Goal: Information Seeking & Learning: Learn about a topic

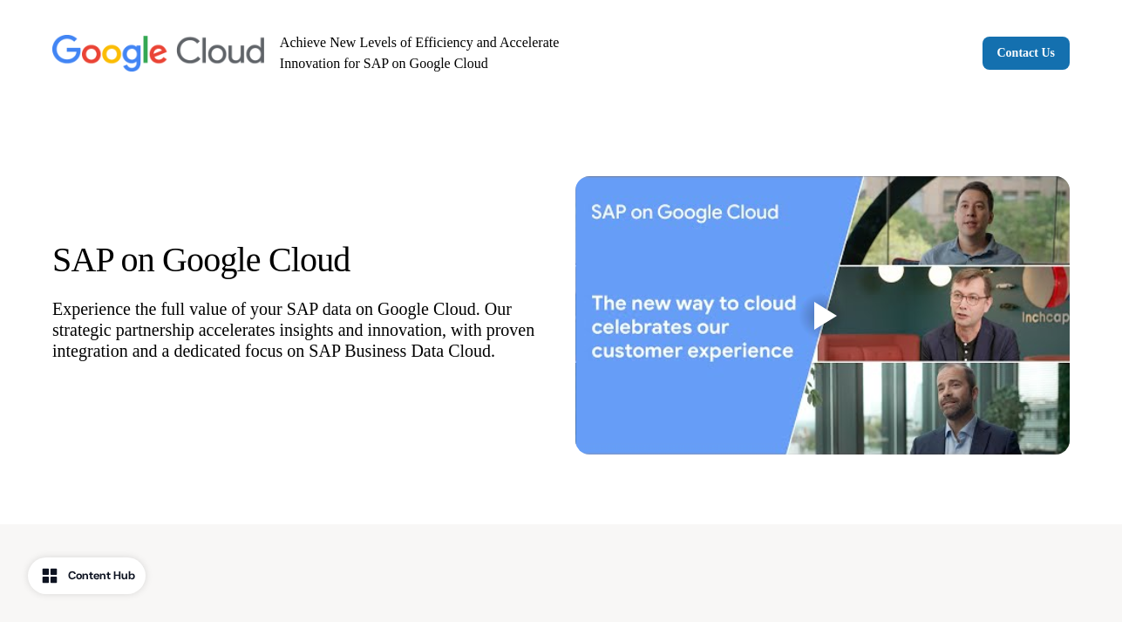
click at [825, 309] on div at bounding box center [825, 316] width 23 height 28
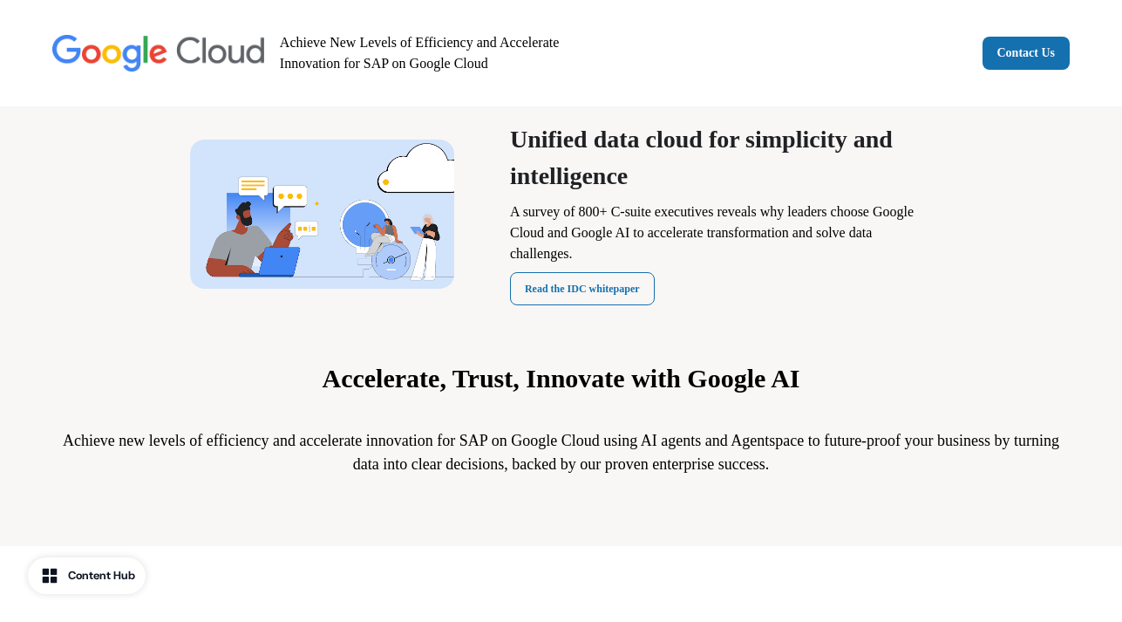
scroll to position [493, 0]
click at [558, 282] on link "Read the IDC whitepaper" at bounding box center [582, 288] width 145 height 33
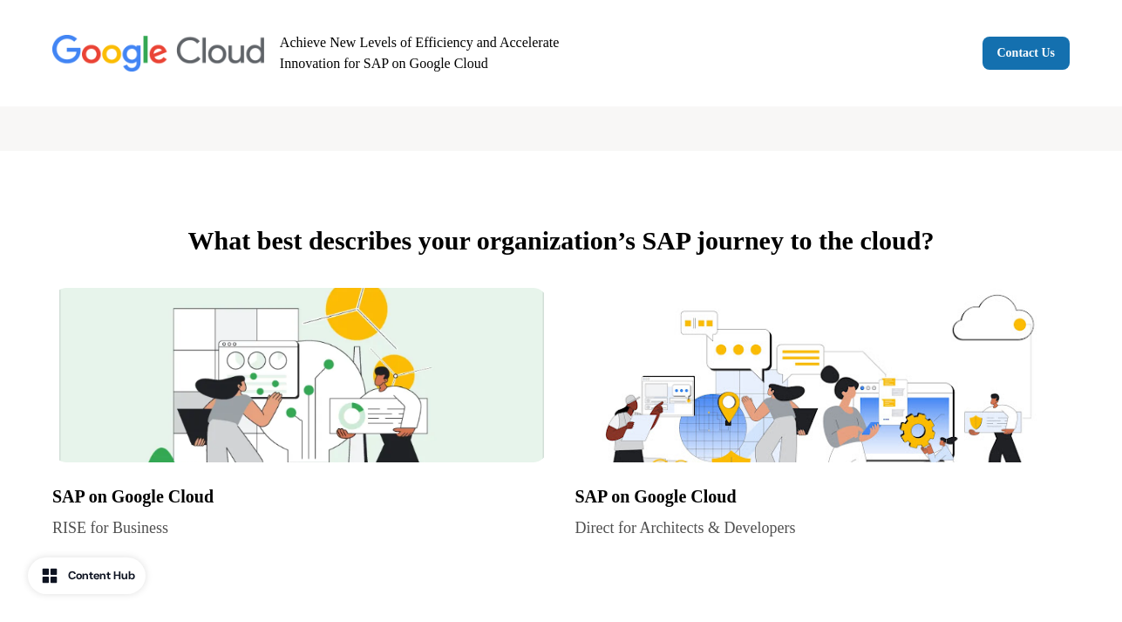
scroll to position [889, 0]
click at [343, 357] on img at bounding box center [299, 374] width 495 height 174
click at [672, 369] on img at bounding box center [822, 374] width 495 height 174
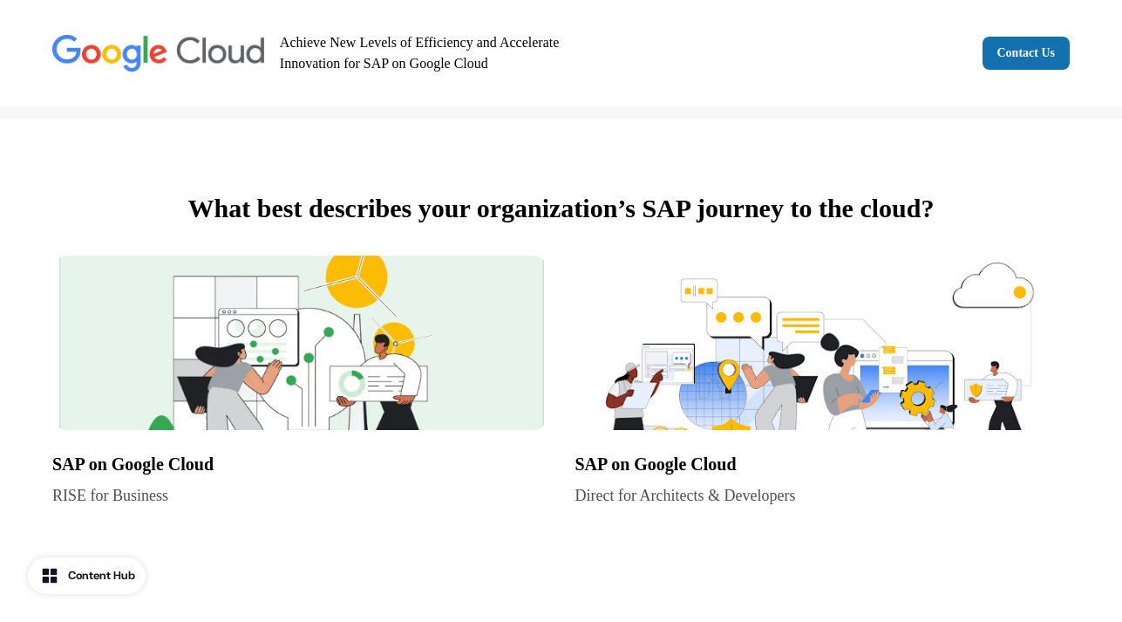
scroll to position [921, 0]
click at [455, 313] on img at bounding box center [299, 342] width 495 height 174
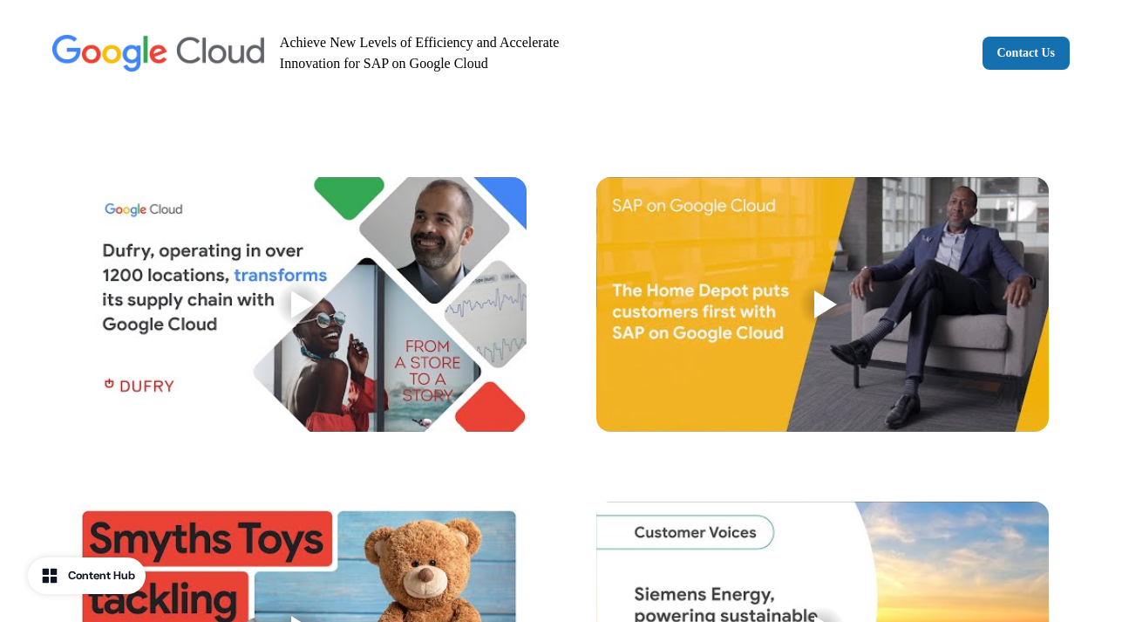
scroll to position [1872, 0]
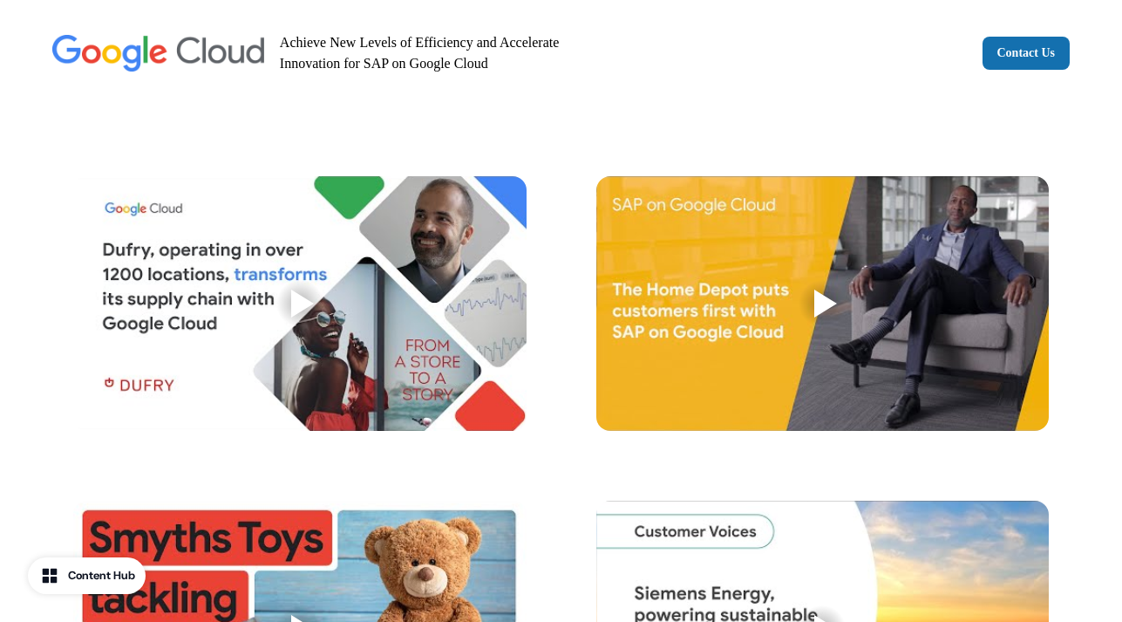
click at [300, 295] on div at bounding box center [302, 303] width 23 height 28
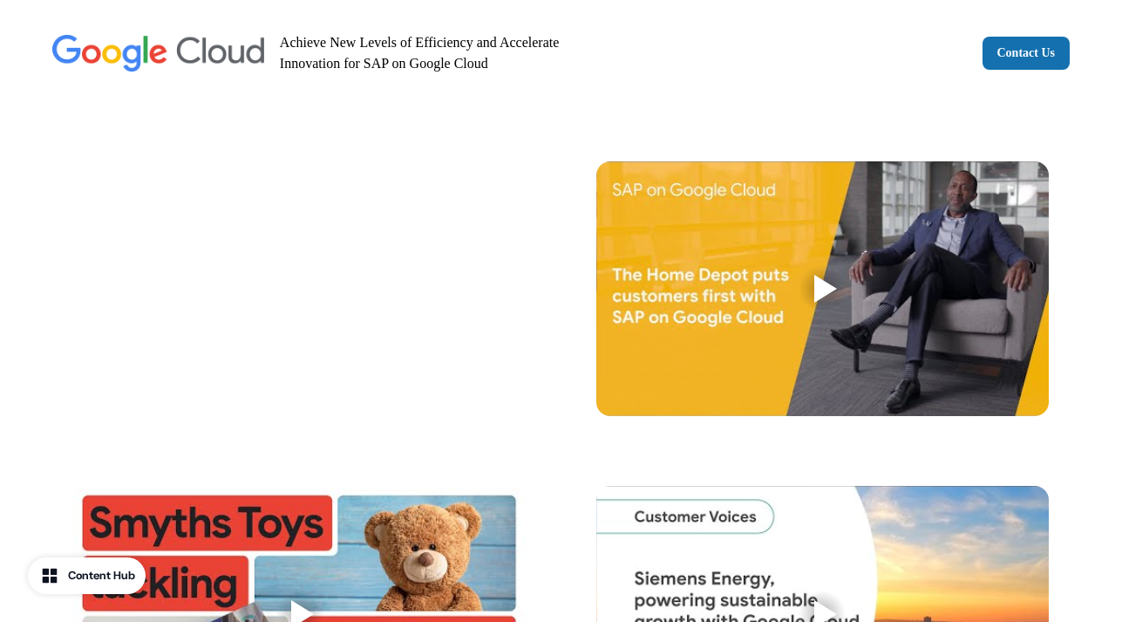
scroll to position [1962, 0]
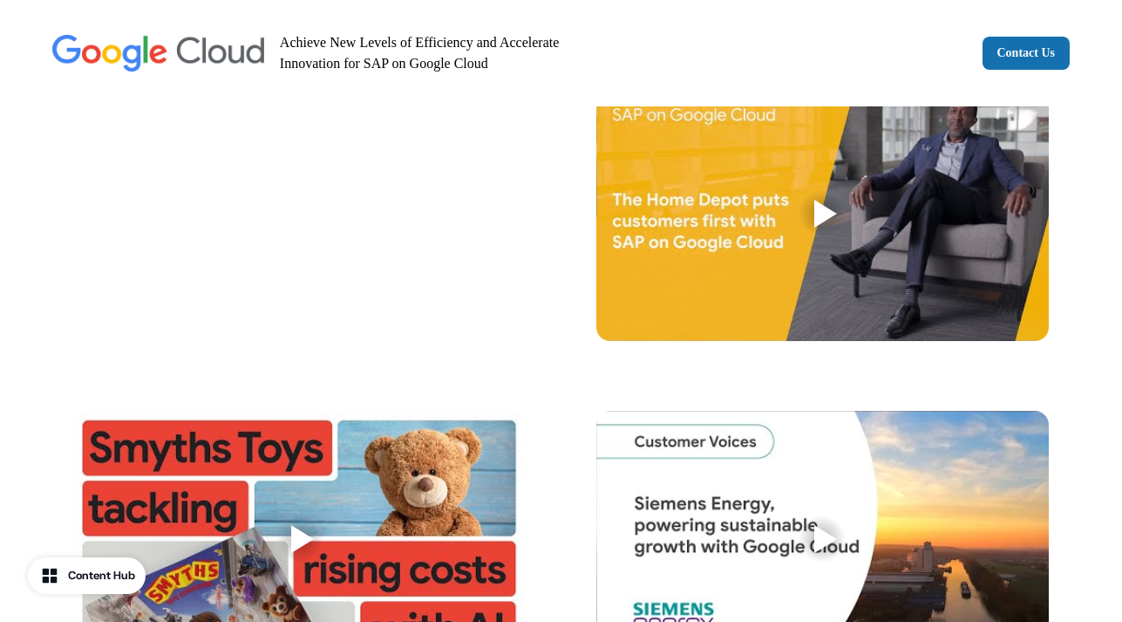
click at [817, 208] on div at bounding box center [825, 214] width 23 height 28
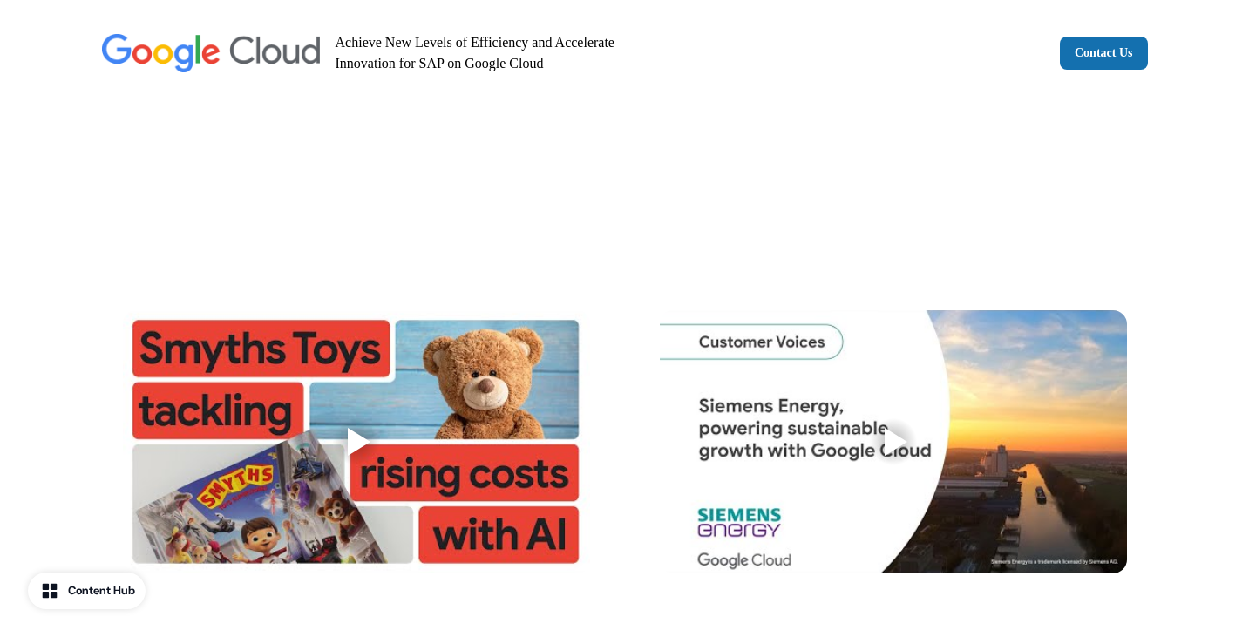
scroll to position [2187, 0]
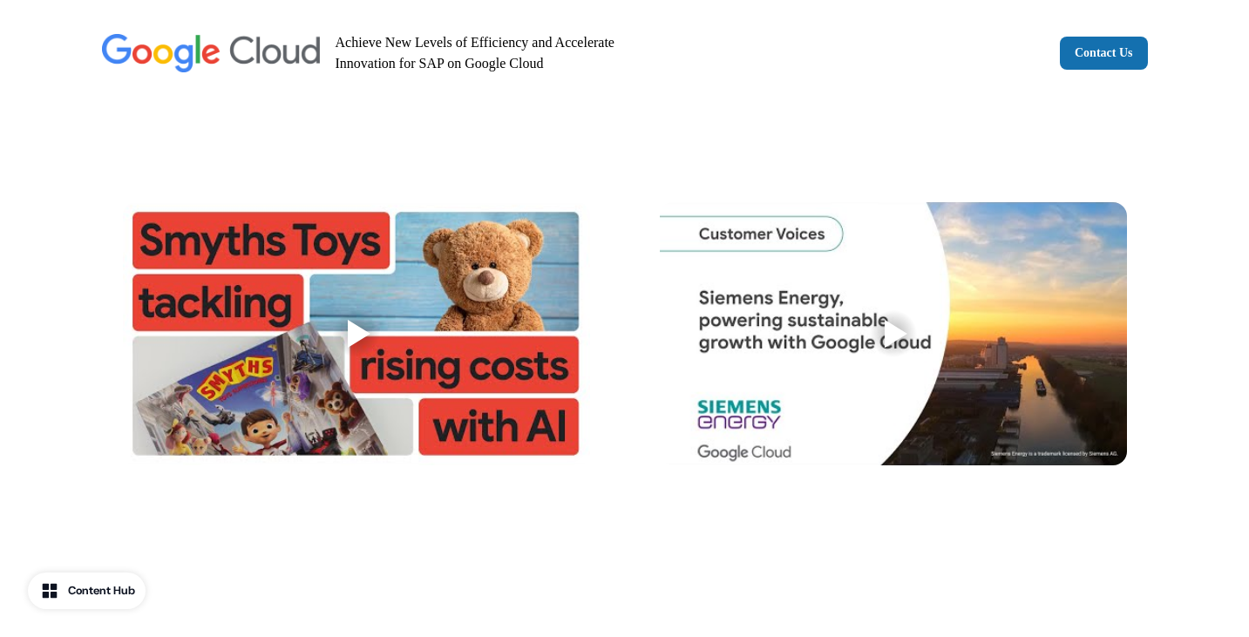
click at [355, 329] on div at bounding box center [359, 334] width 23 height 28
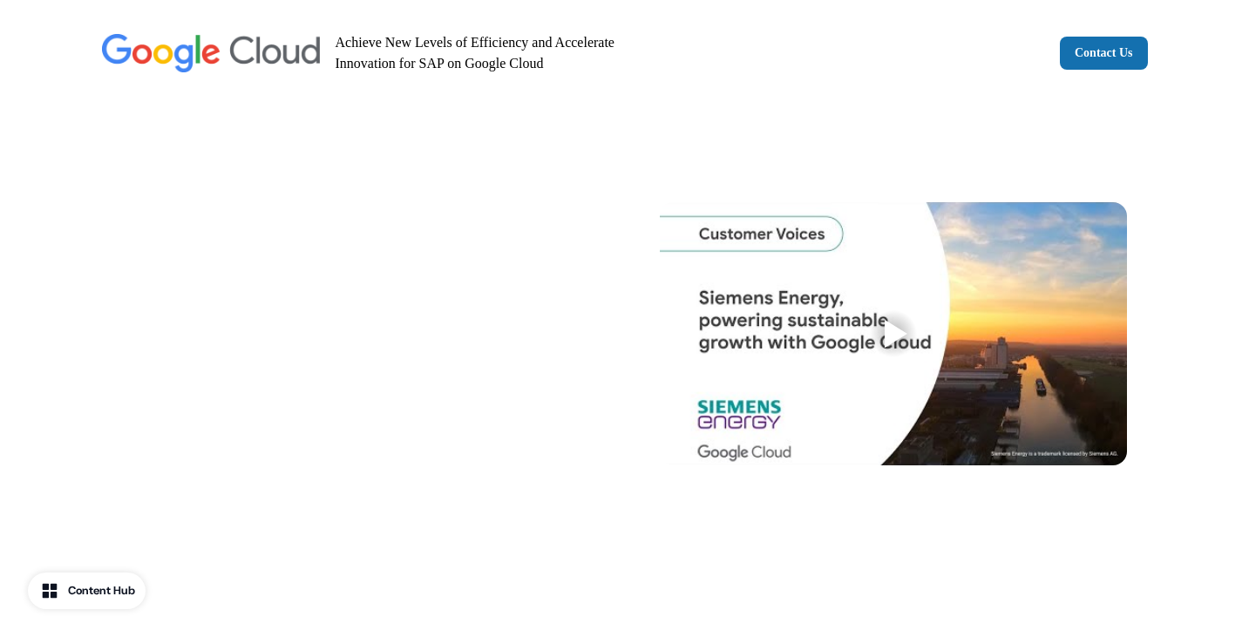
click at [835, 306] on div at bounding box center [893, 333] width 467 height 263
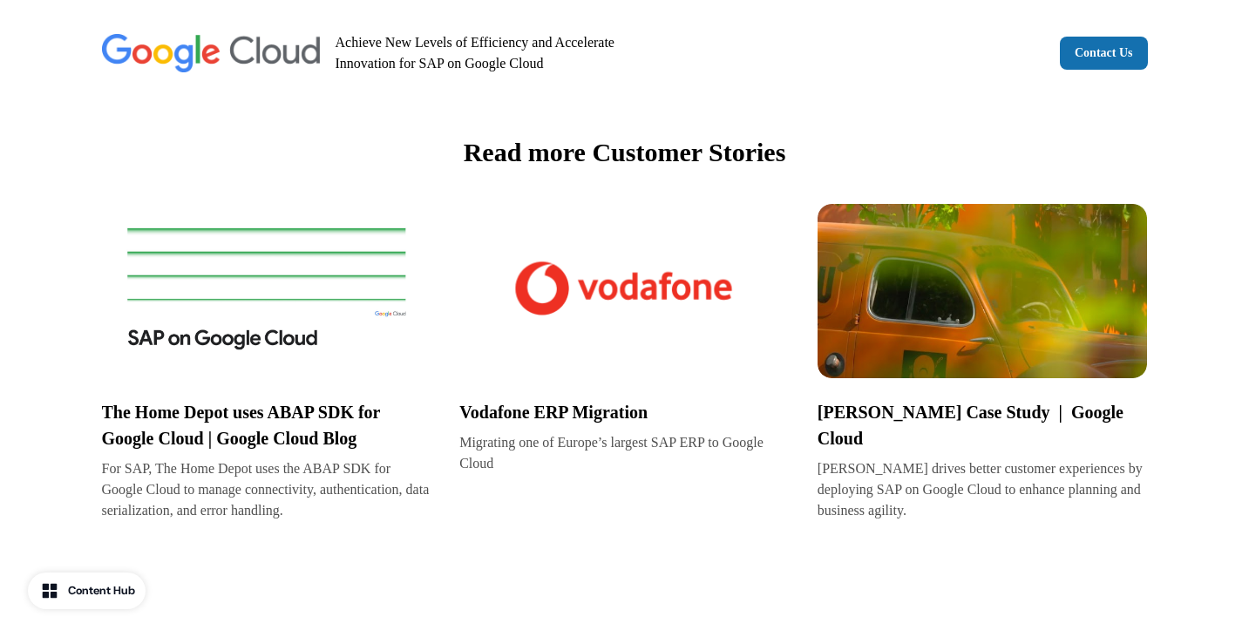
scroll to position [2704, 0]
click at [224, 258] on img at bounding box center [267, 290] width 330 height 174
click at [587, 291] on img at bounding box center [624, 290] width 330 height 174
click at [939, 281] on img at bounding box center [983, 290] width 330 height 174
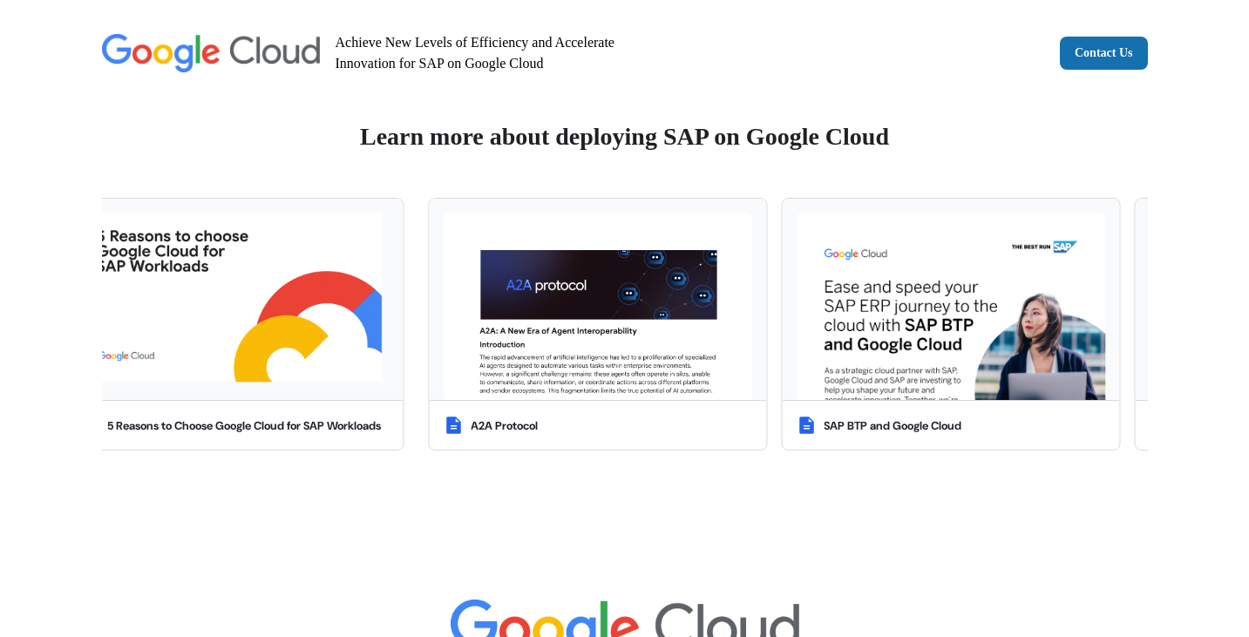
scroll to position [3257, 0]
click at [279, 288] on img at bounding box center [233, 299] width 309 height 174
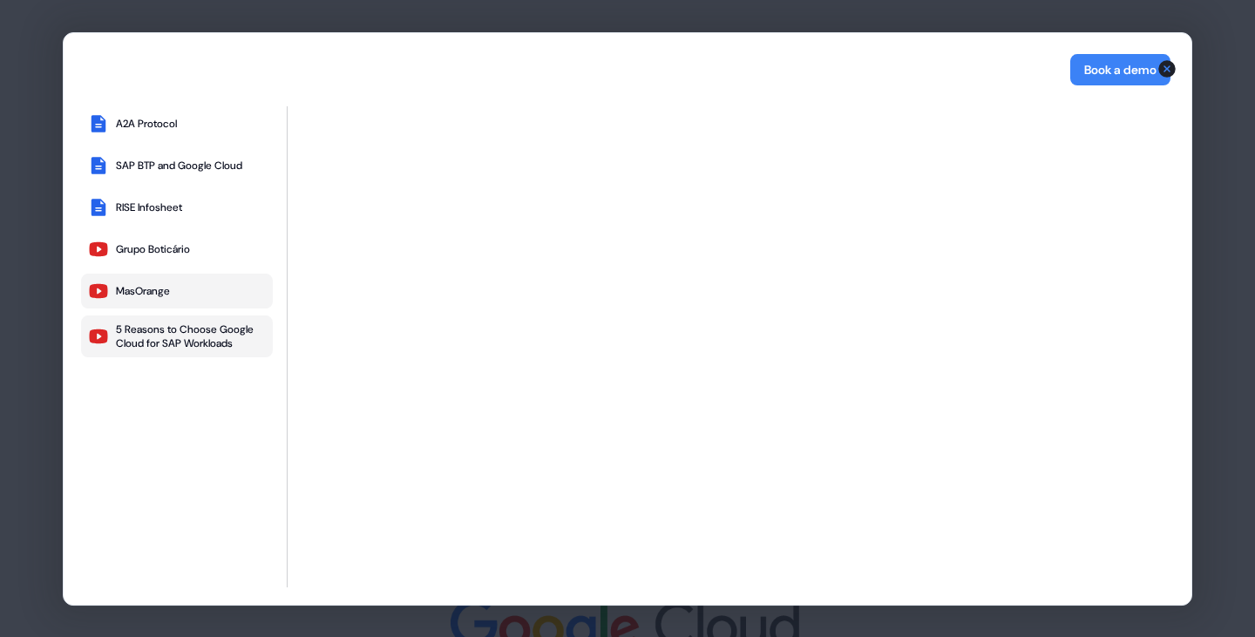
click at [152, 288] on div "MasOrange" at bounding box center [143, 291] width 54 height 14
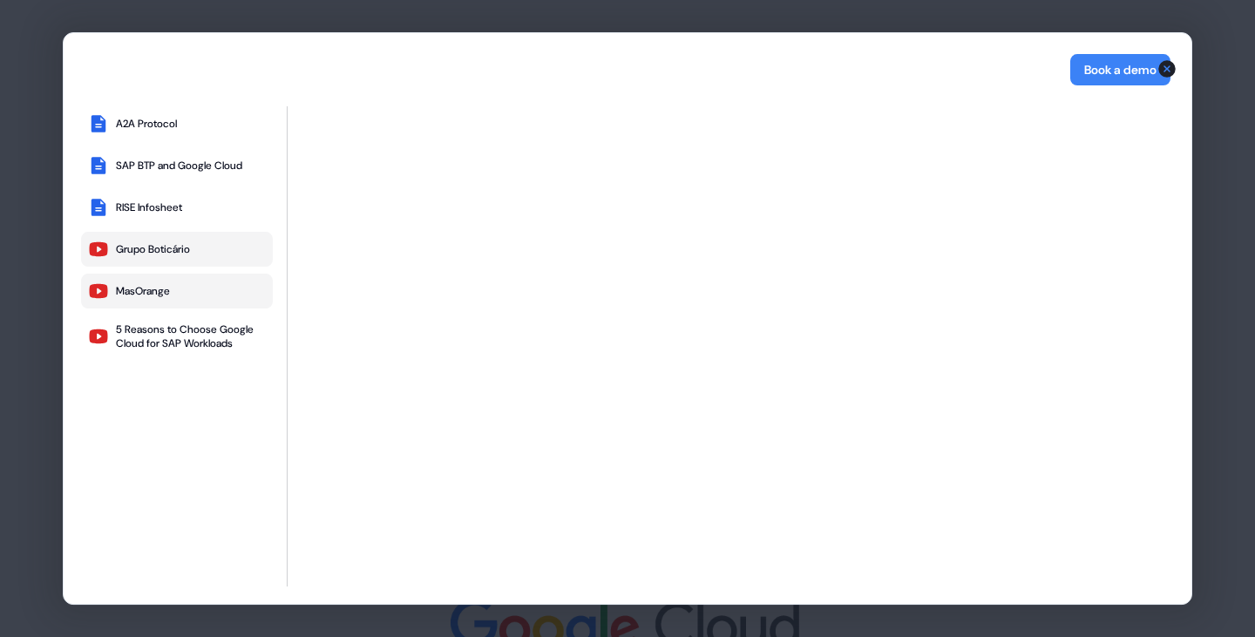
click at [166, 241] on button "Grupo Boticário" at bounding box center [177, 249] width 192 height 35
click at [170, 200] on div "RISE Infosheet" at bounding box center [149, 207] width 66 height 14
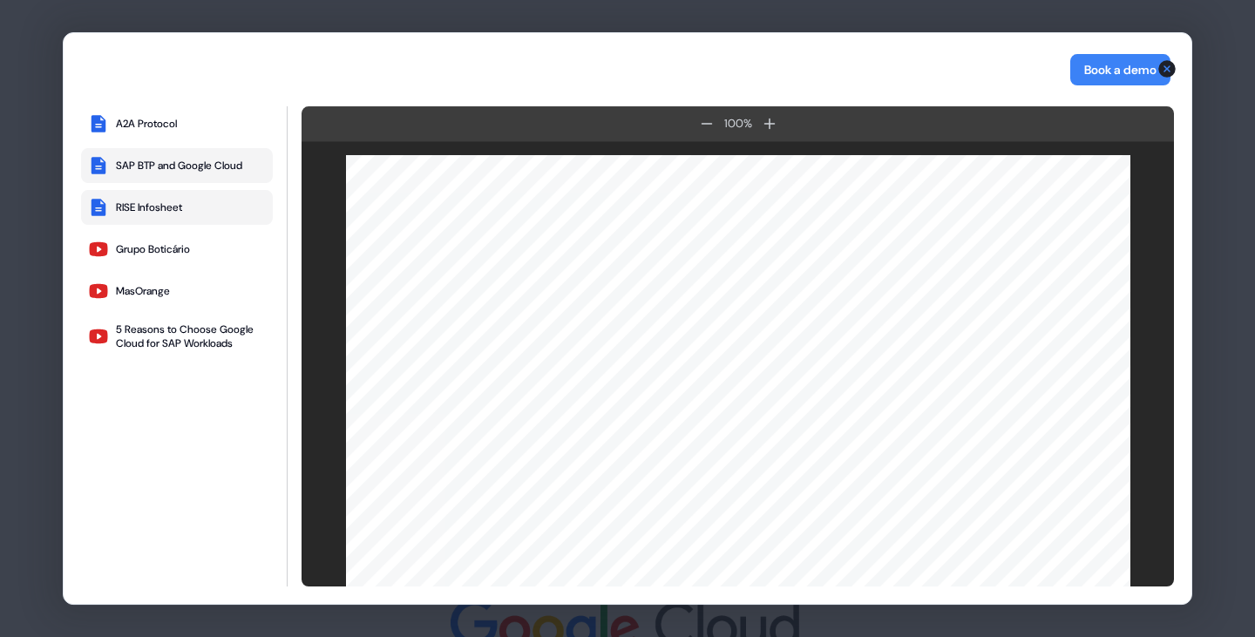
click at [177, 160] on div "SAP BTP and Google Cloud" at bounding box center [179, 166] width 126 height 14
click at [167, 117] on div "A2A Protocol" at bounding box center [146, 124] width 61 height 14
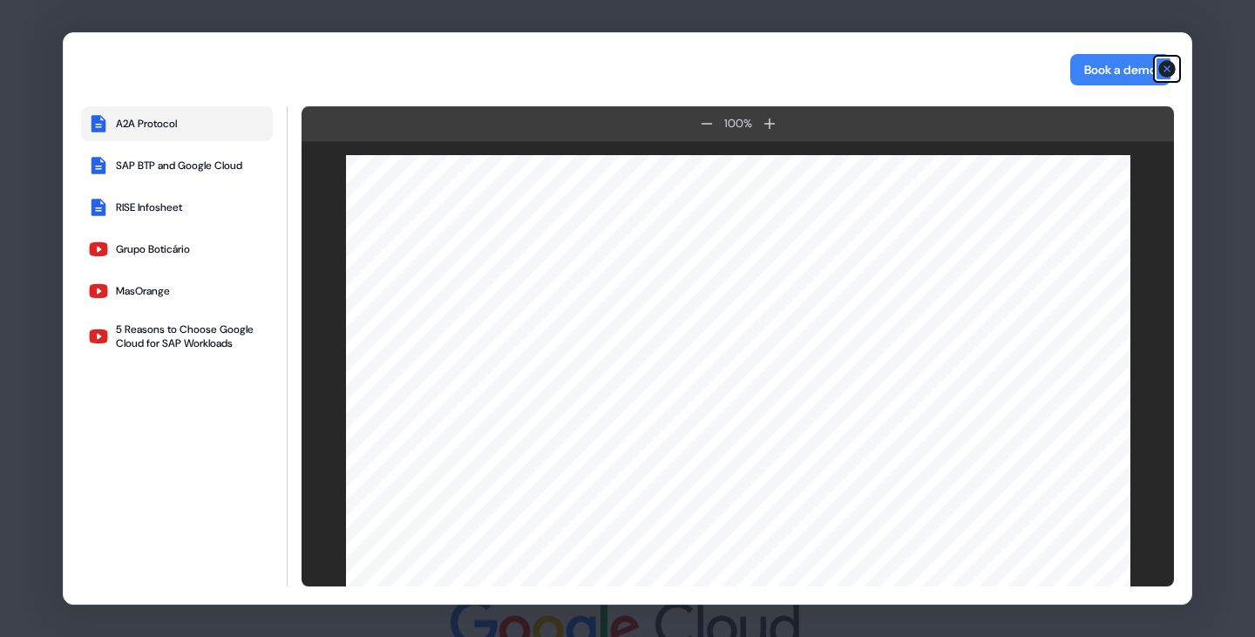
click at [1121, 65] on icon "button" at bounding box center [1166, 68] width 17 height 17
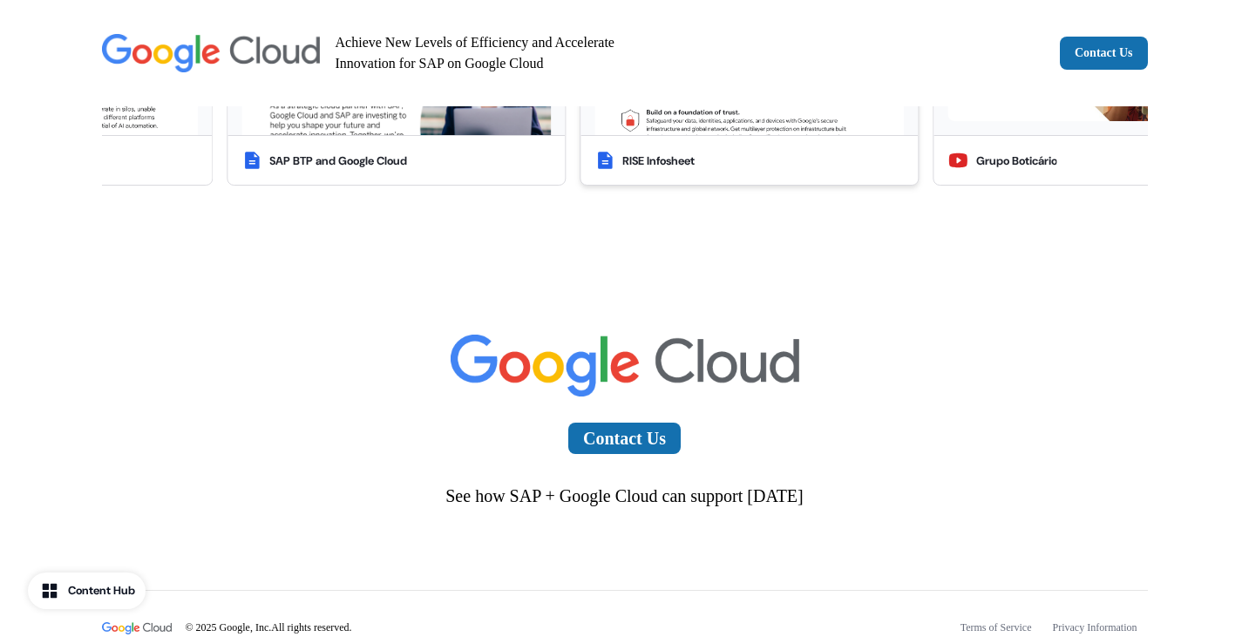
scroll to position [3597, 0]
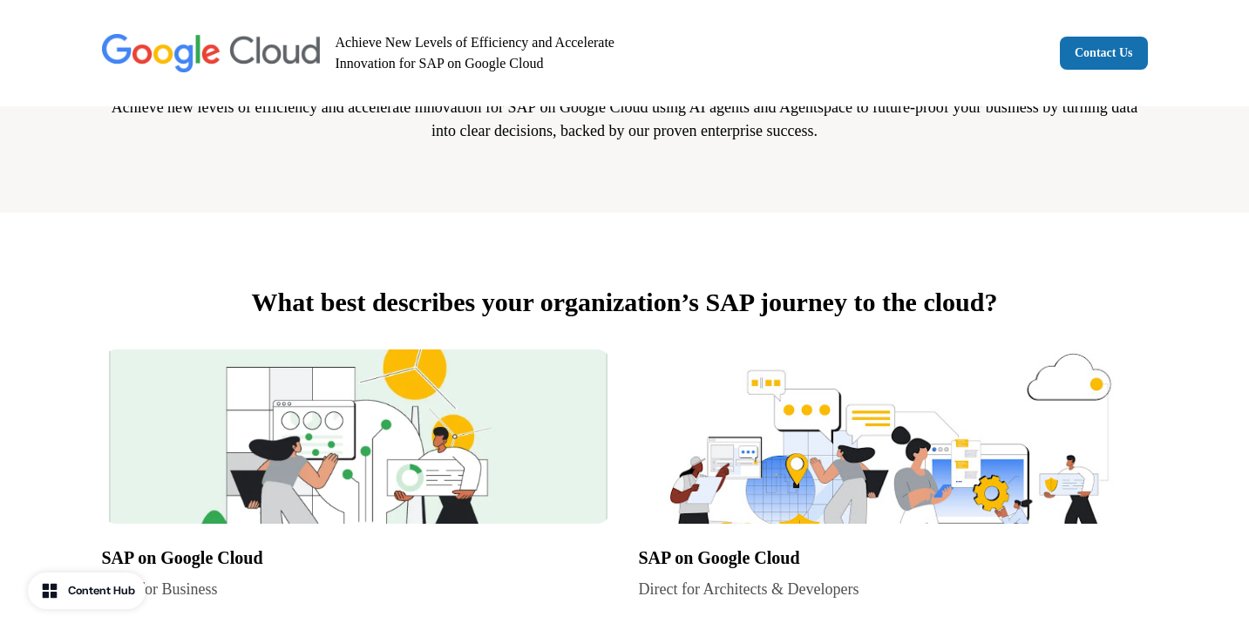
scroll to position [920, 0]
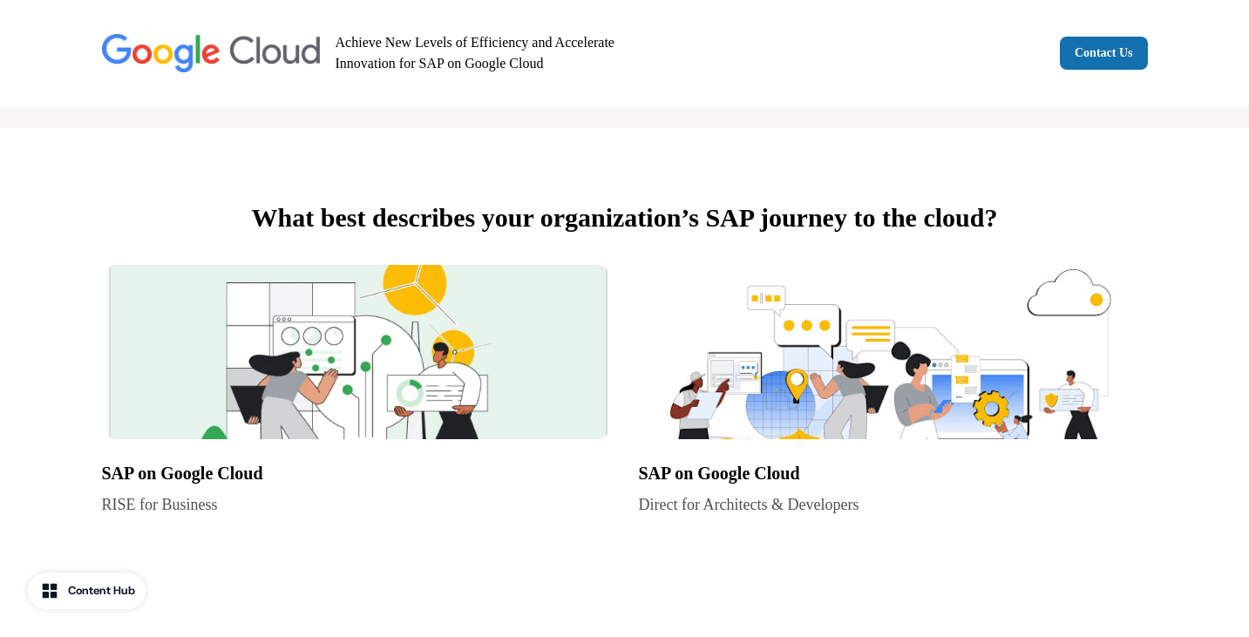
click at [542, 301] on img at bounding box center [356, 352] width 509 height 174
click at [513, 318] on img at bounding box center [356, 352] width 509 height 174
click at [858, 323] on img at bounding box center [893, 352] width 509 height 174
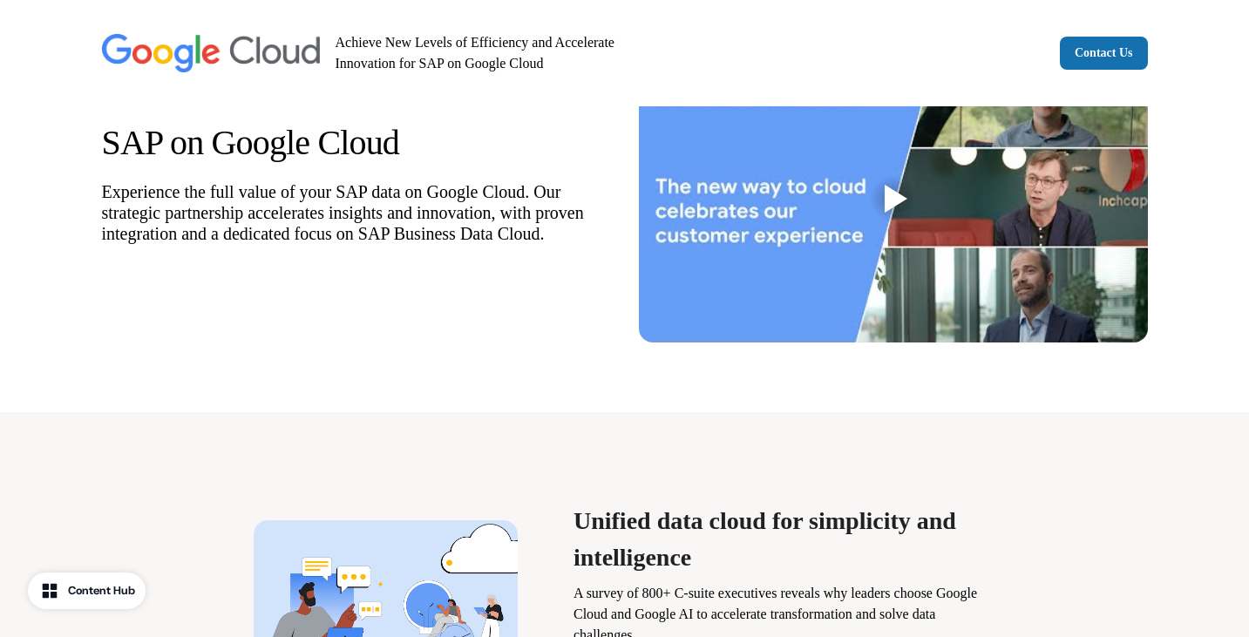
scroll to position [0, 0]
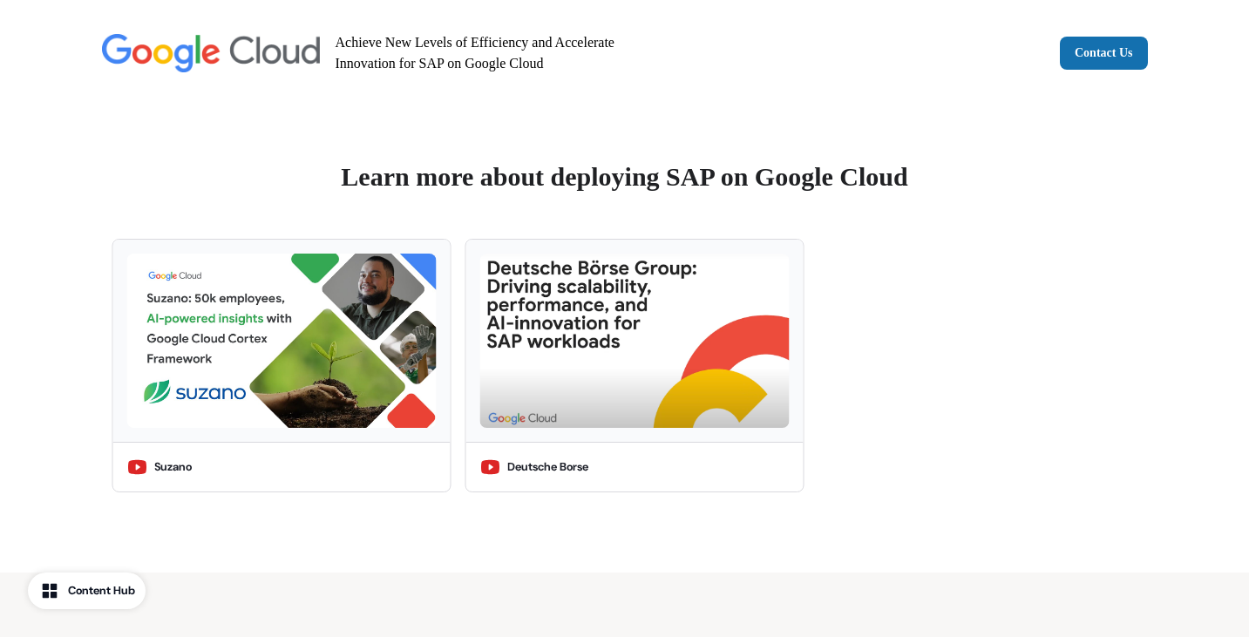
scroll to position [2969, 0]
click at [588, 363] on img at bounding box center [633, 340] width 309 height 174
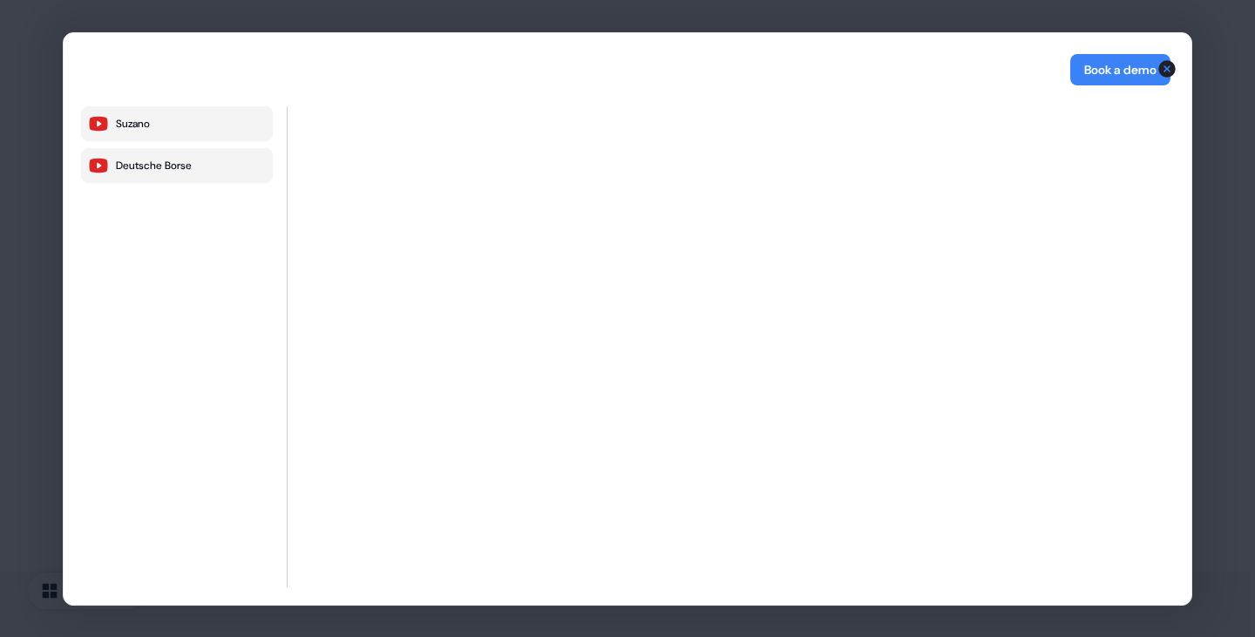
click at [187, 120] on button "Suzano" at bounding box center [177, 123] width 192 height 35
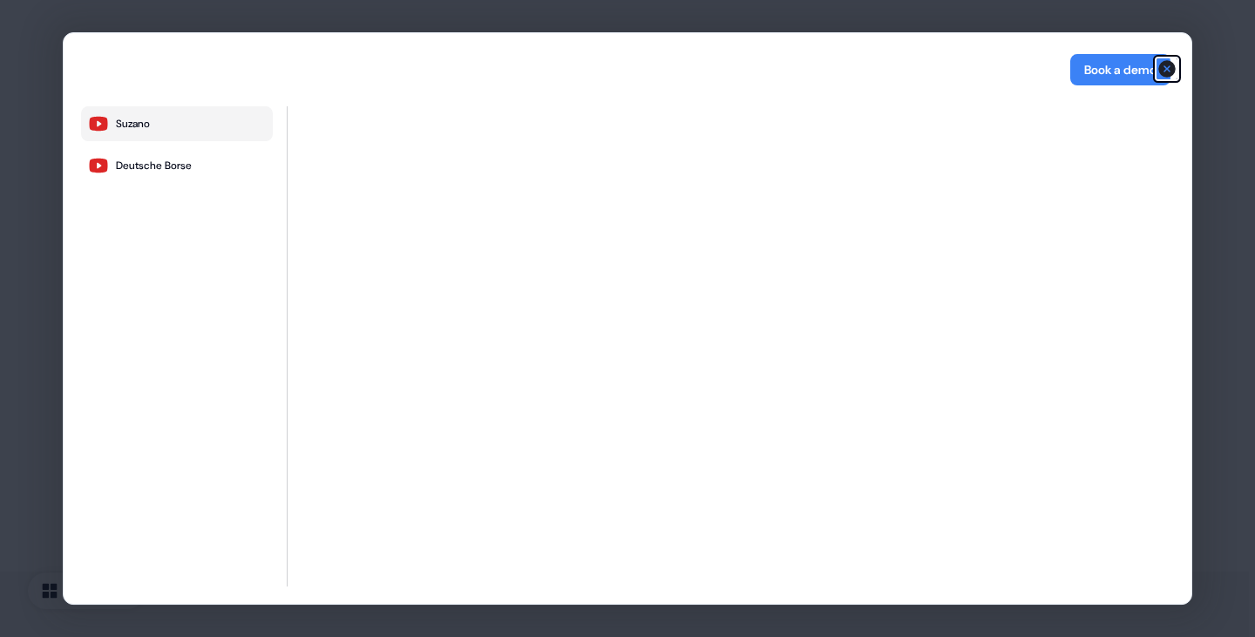
click at [1168, 65] on icon "button" at bounding box center [1166, 68] width 17 height 17
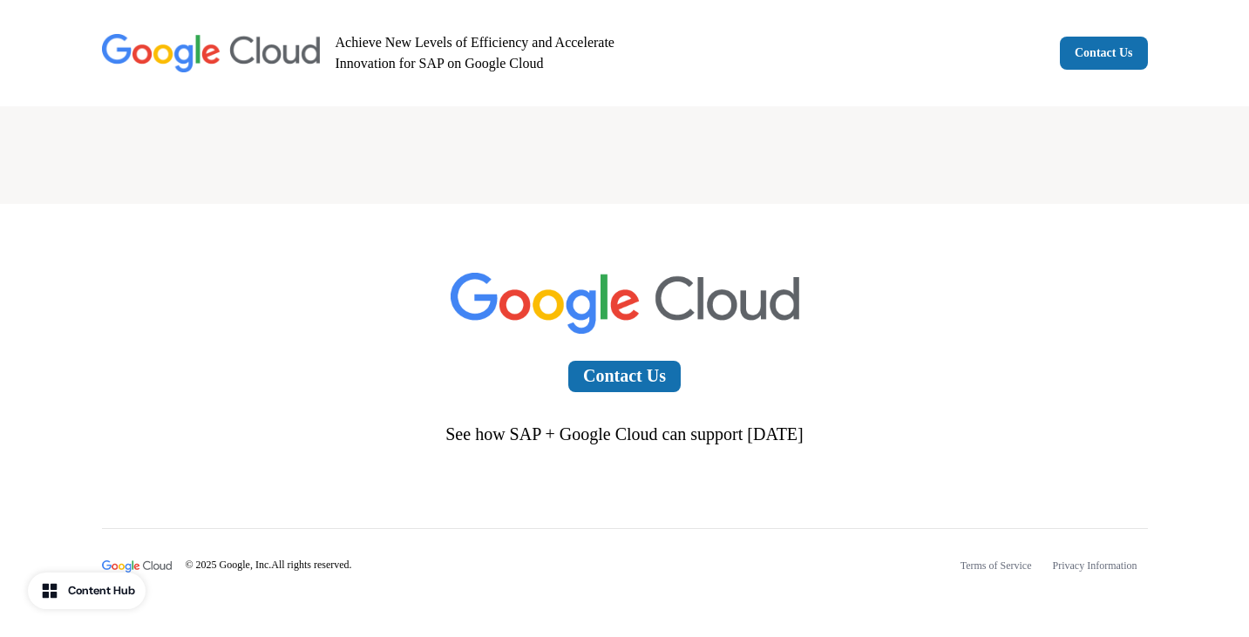
scroll to position [4304, 0]
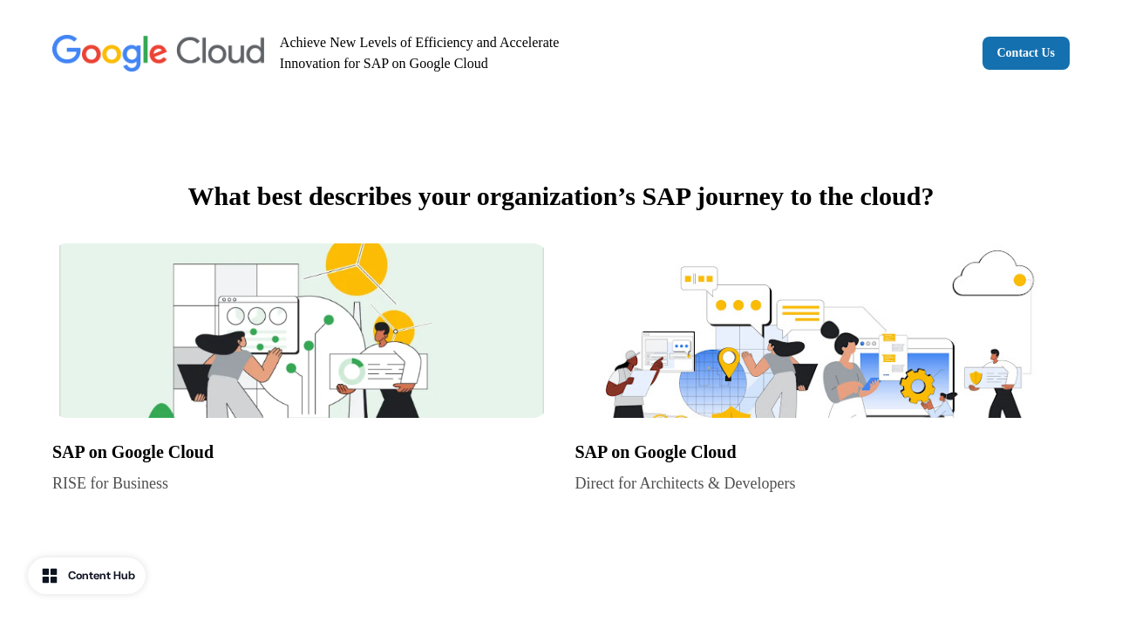
scroll to position [934, 0]
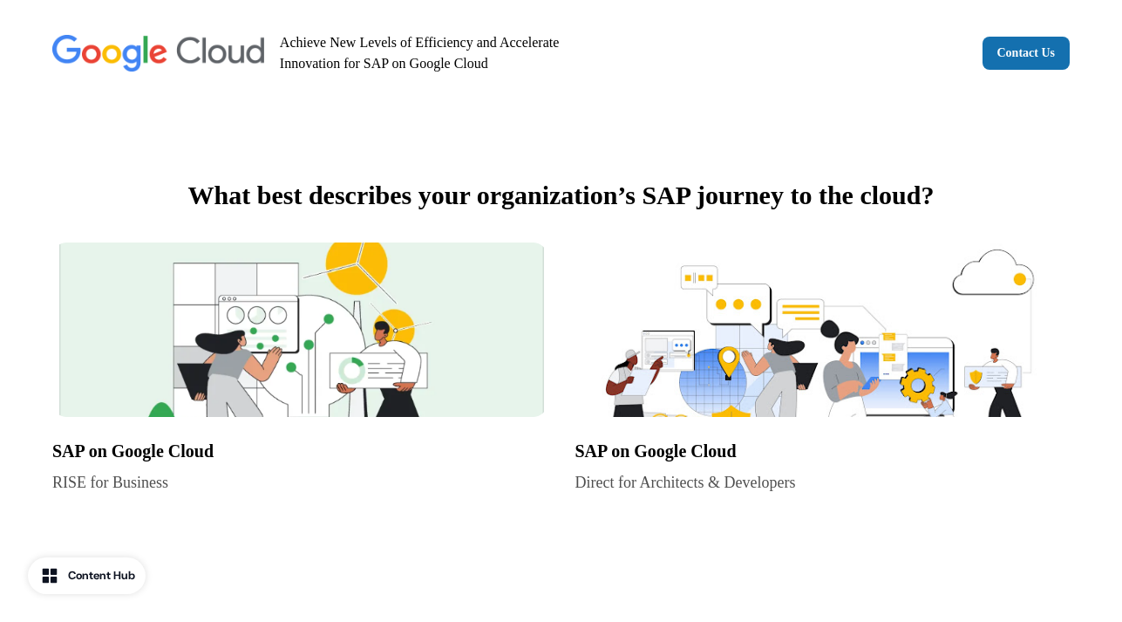
click at [461, 327] on img at bounding box center [299, 329] width 495 height 174
click at [710, 340] on img at bounding box center [822, 329] width 495 height 174
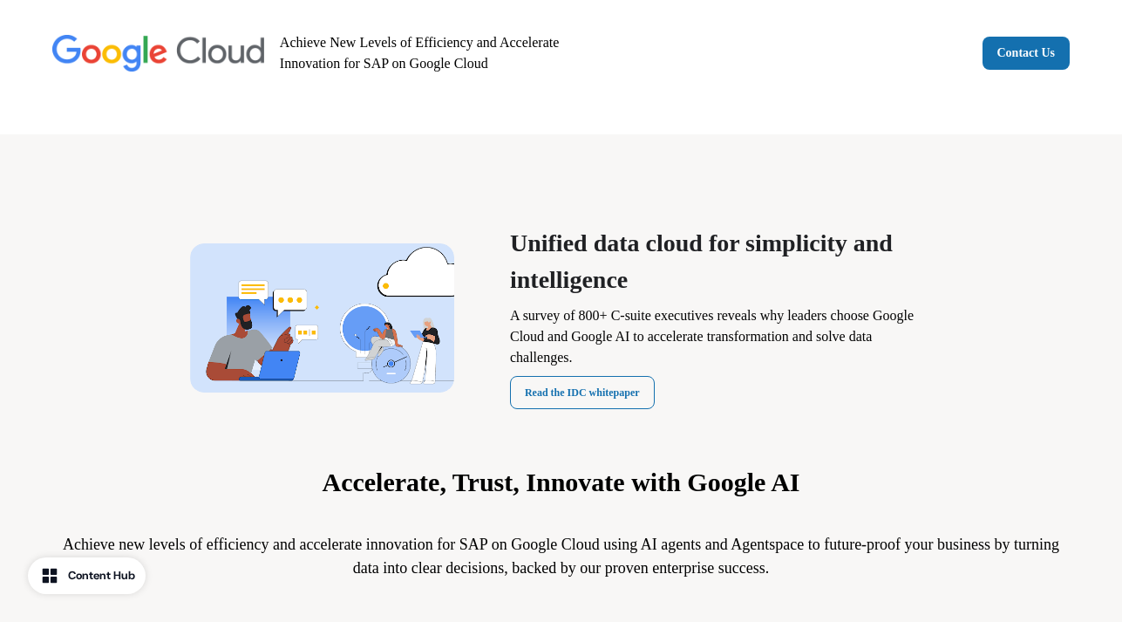
scroll to position [0, 0]
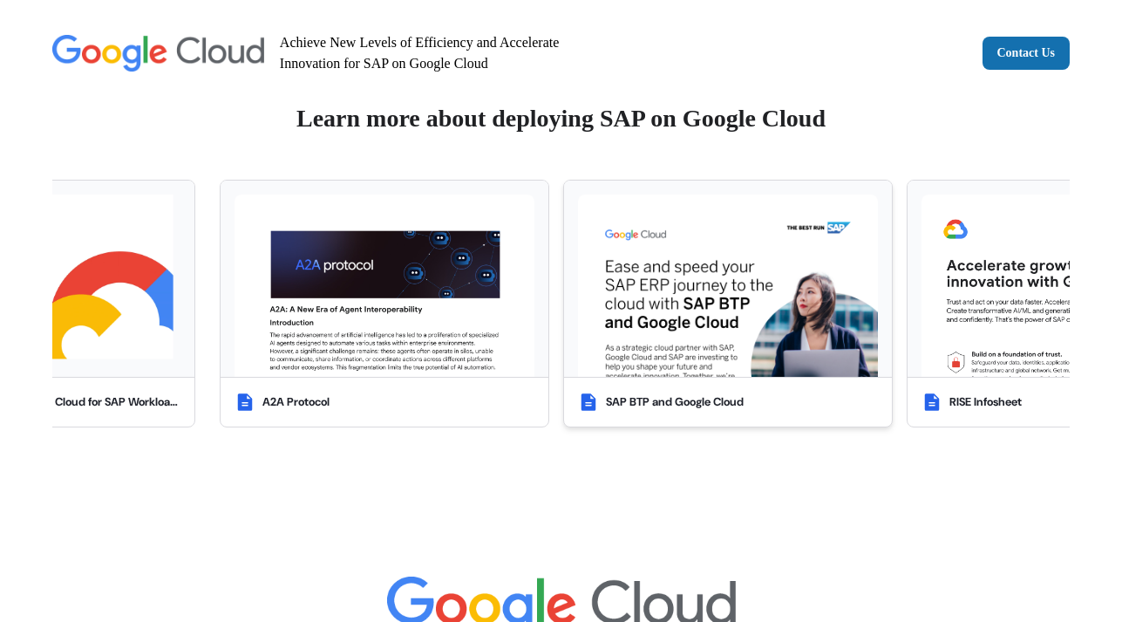
scroll to position [3250, 0]
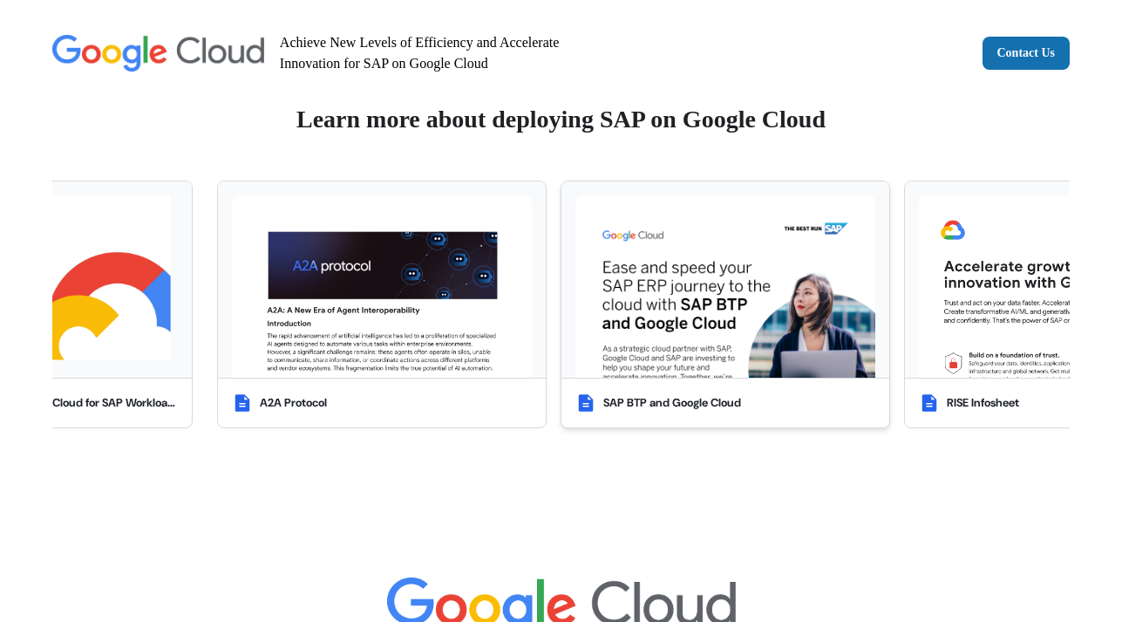
click at [723, 282] on img at bounding box center [725, 286] width 300 height 183
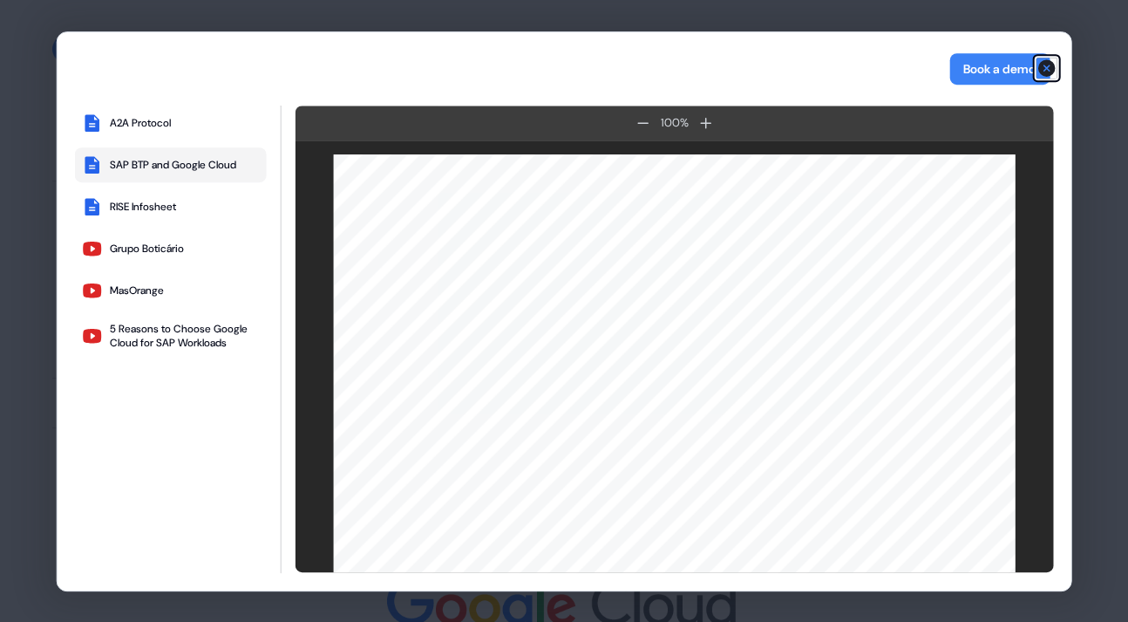
click at [1046, 66] on icon "button" at bounding box center [1046, 68] width 21 height 21
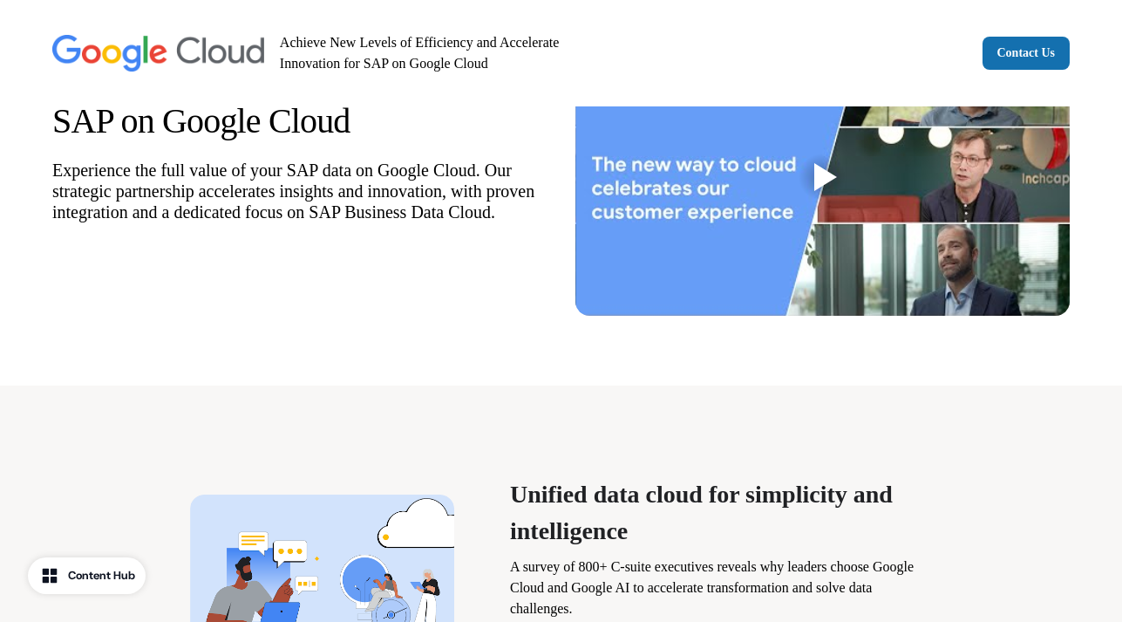
scroll to position [0, 0]
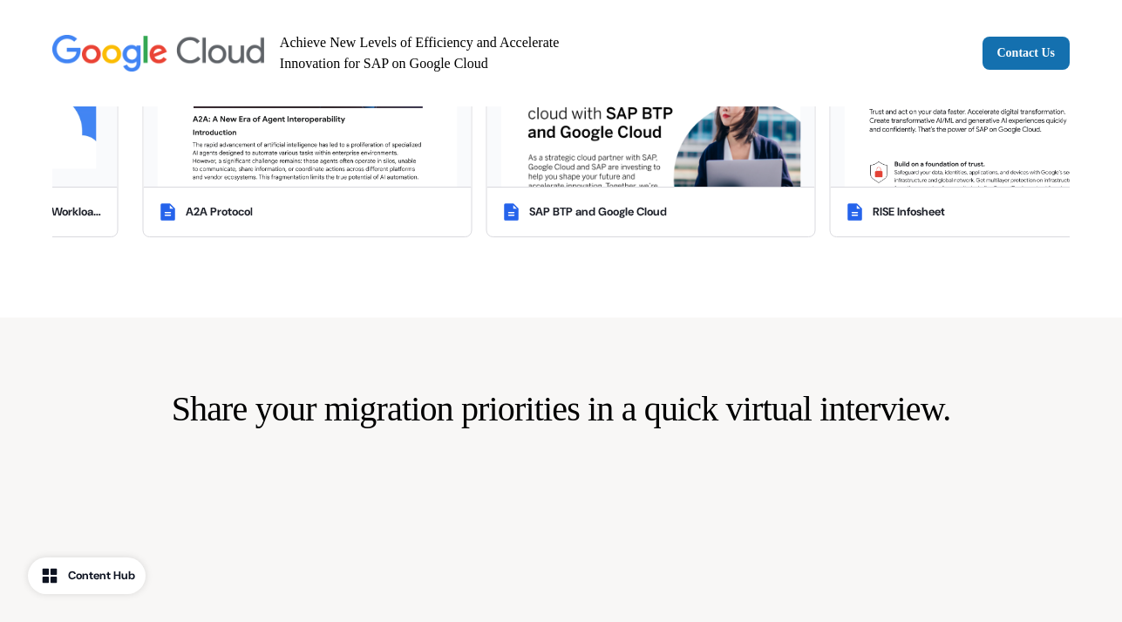
scroll to position [2721, 0]
